Goal: Information Seeking & Learning: Learn about a topic

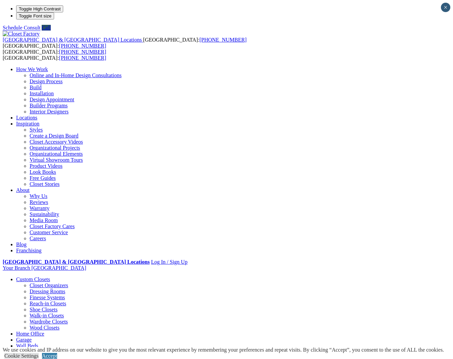
click at [32, 337] on link "Garage" at bounding box center [23, 340] width 15 height 6
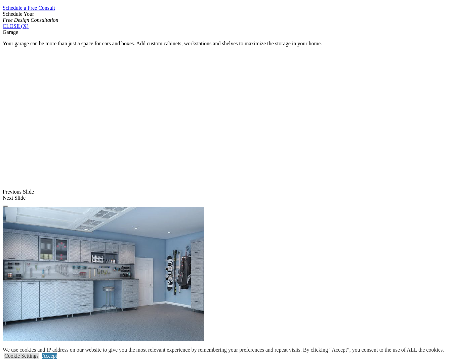
scroll to position [449, 0]
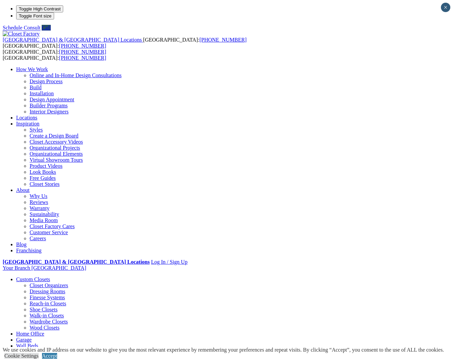
scroll to position [0, 0]
click at [32, 337] on link "Garage" at bounding box center [23, 340] width 15 height 6
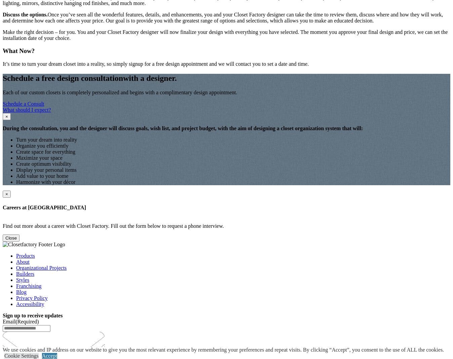
scroll to position [942, 0]
